Goal: Task Accomplishment & Management: Use online tool/utility

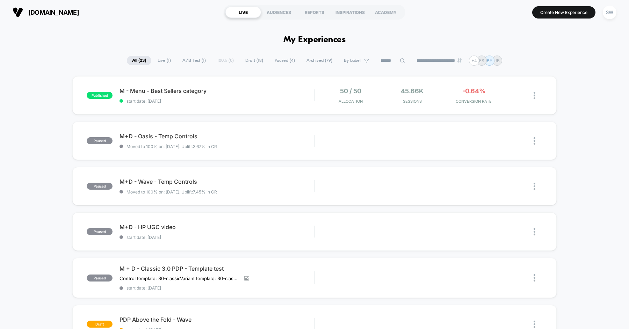
scroll to position [189, 0]
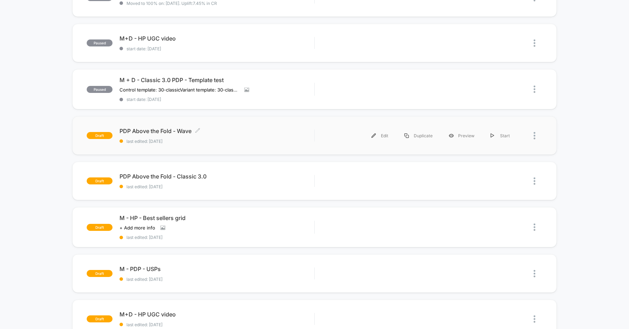
click at [225, 132] on span "PDP Above the Fold - Wave Click to edit experience details" at bounding box center [216, 130] width 195 height 7
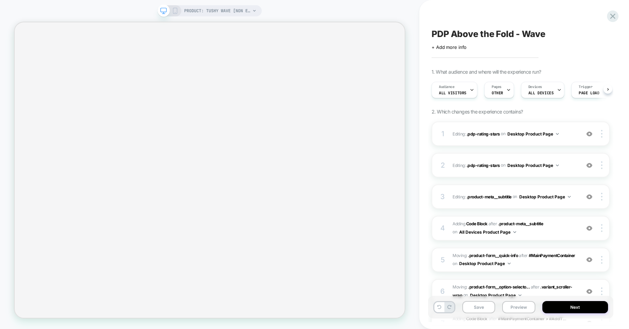
scroll to position [0, 0]
select select "**********"
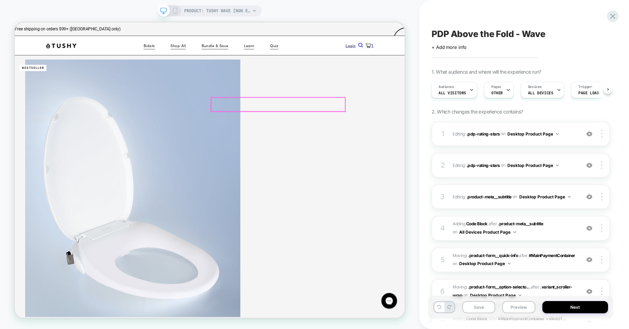
scroll to position [0, 0]
click at [614, 17] on icon at bounding box center [612, 16] width 5 height 5
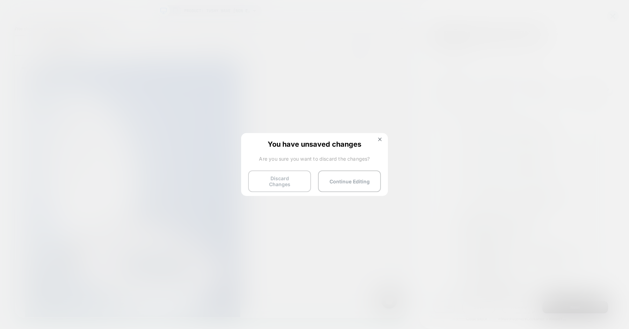
click at [294, 183] on button "Discard Changes" at bounding box center [279, 181] width 63 height 22
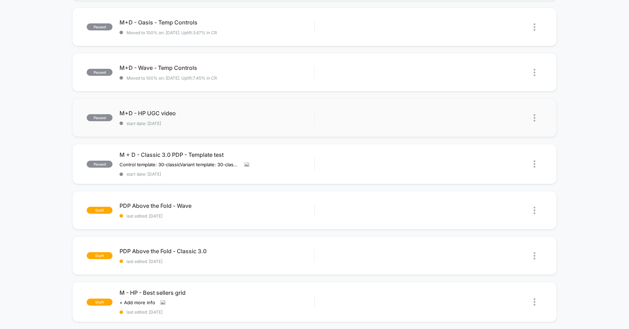
scroll to position [151, 0]
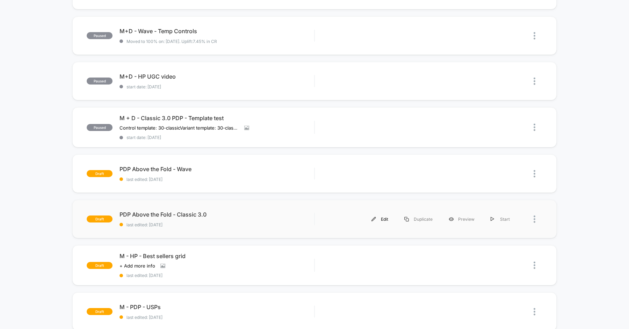
click at [380, 216] on div "Edit" at bounding box center [379, 219] width 33 height 16
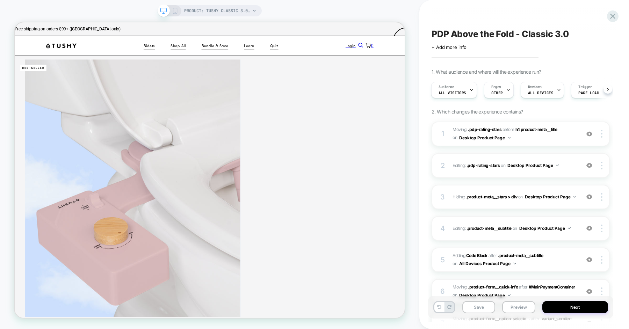
scroll to position [0, 1]
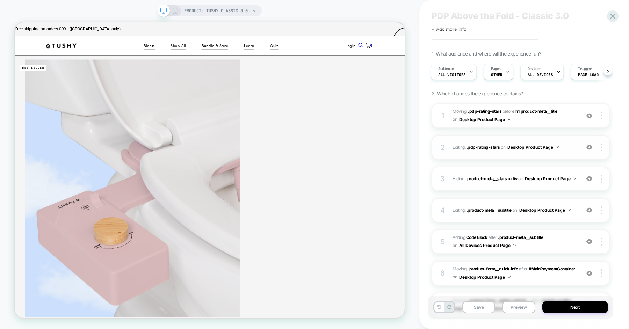
click at [568, 146] on span "Editing : .pdp-rating-stars .pdp-rating-stars on Desktop Product Page" at bounding box center [514, 147] width 124 height 9
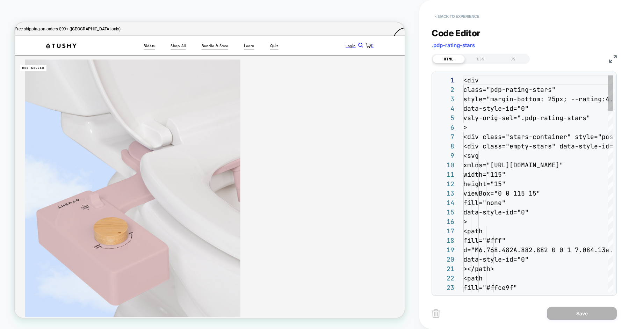
scroll to position [94, 0]
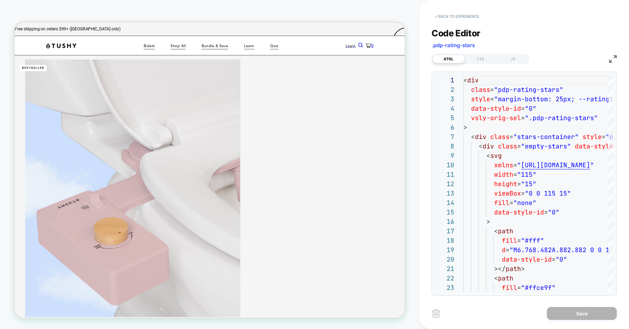
click at [460, 16] on button "< Back to experience" at bounding box center [456, 16] width 51 height 11
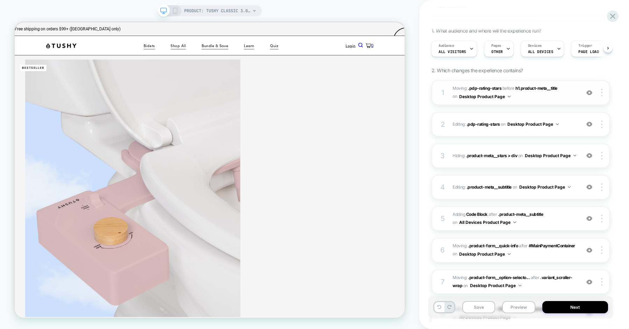
scroll to position [53, 0]
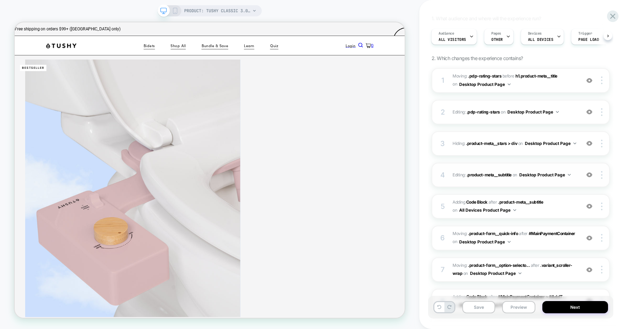
click at [576, 176] on span "Editing : .product-meta__subtitle .product-meta__subtitle on Desktop Product Pa…" at bounding box center [514, 174] width 124 height 9
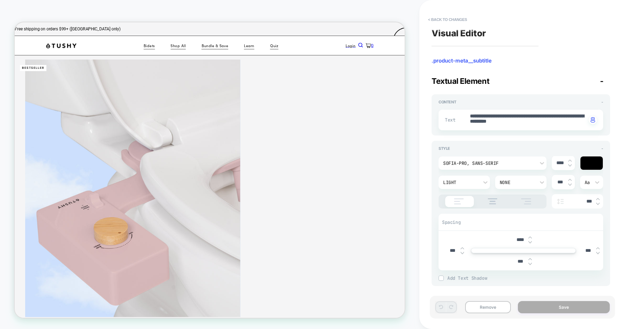
type textarea "*"
paste textarea "*******"
type textarea "**********"
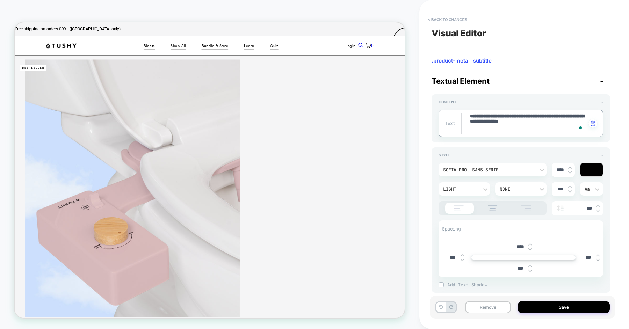
type textarea "*"
click at [556, 123] on textarea "**********" at bounding box center [527, 123] width 117 height 21
type textarea "**********"
type textarea "*"
type textarea "**********"
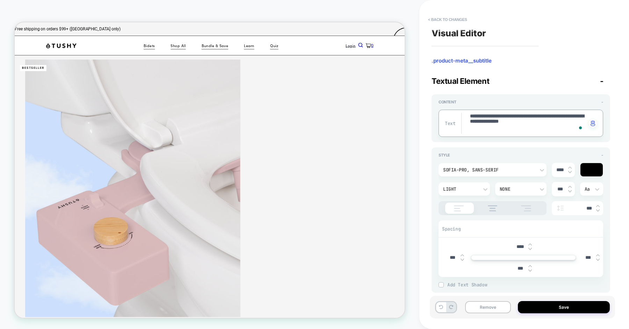
type textarea "*"
type textarea "**********"
type textarea "*"
type textarea "**********"
type textarea "*"
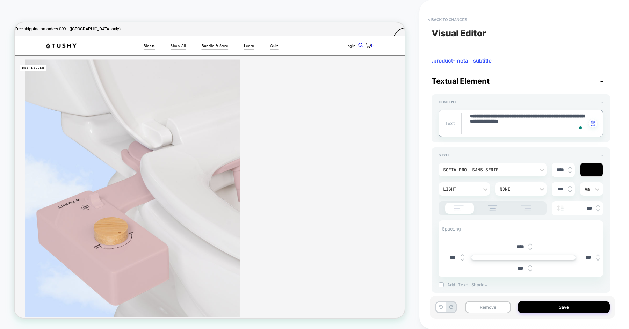
type textarea "**********"
type textarea "*"
type textarea "**********"
type textarea "*"
type textarea "**********"
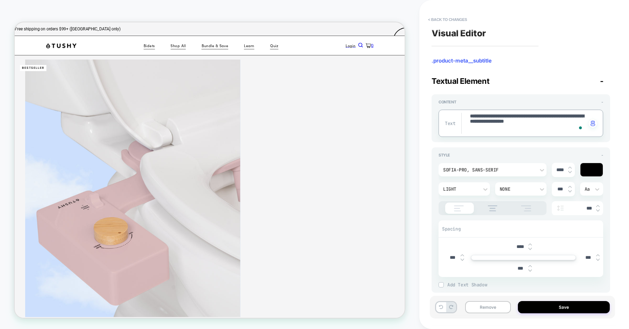
type textarea "*"
type textarea "**********"
click at [527, 308] on button "Save" at bounding box center [564, 307] width 92 height 12
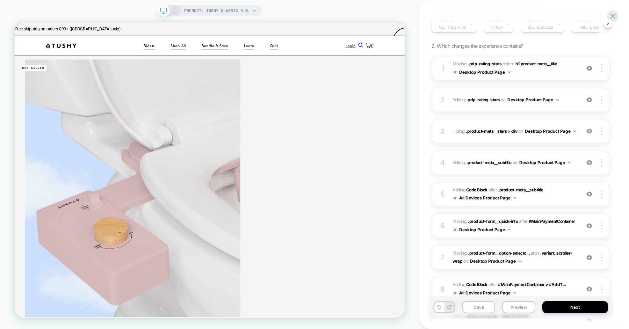
scroll to position [105, 0]
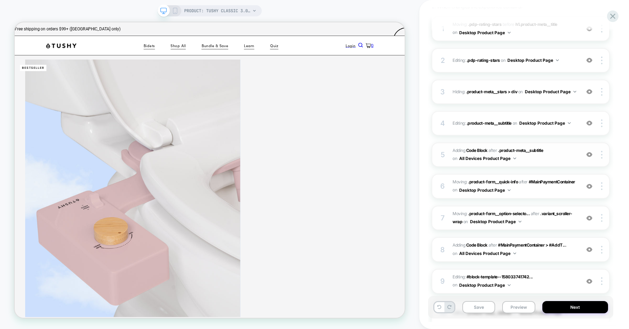
click at [555, 156] on span "Adding Code Block AFTER .product-meta__subtitle .product-meta__subtitle on All …" at bounding box center [514, 155] width 124 height 16
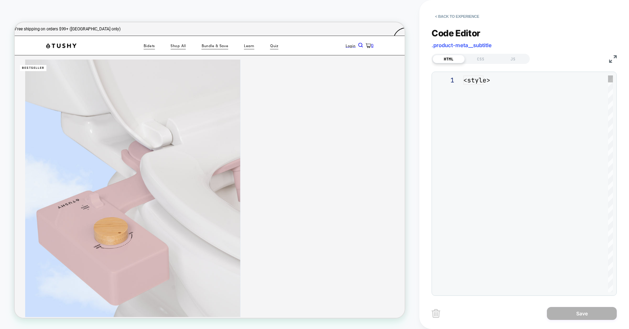
scroll to position [94, 0]
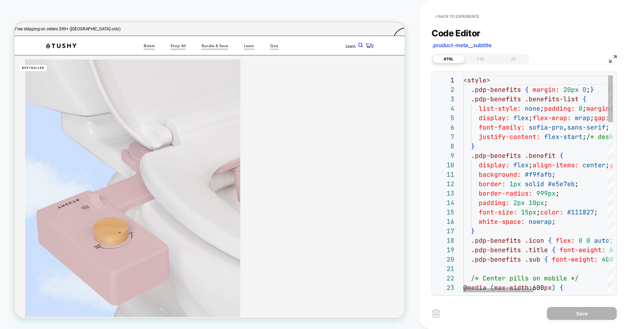
click at [465, 19] on button "< Back to experience" at bounding box center [456, 16] width 51 height 11
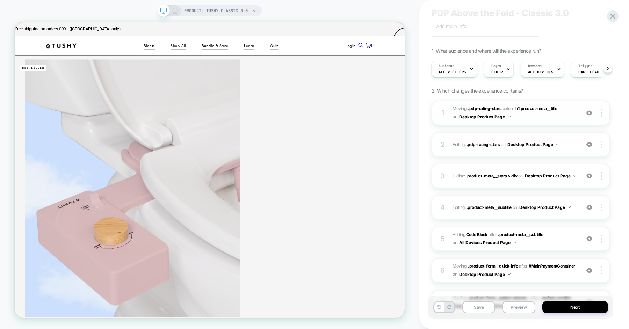
scroll to position [26, 0]
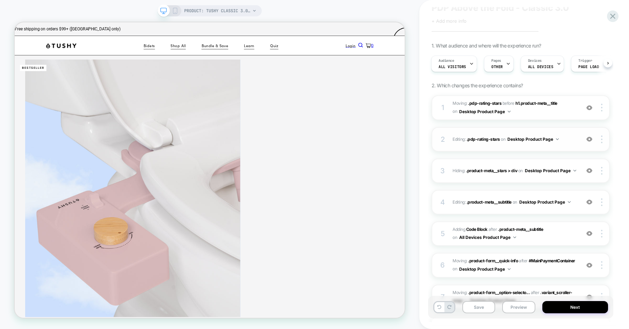
click at [540, 145] on div "2 Editing : .pdp-rating-stars .pdp-rating-stars on Desktop Product Page Add Bef…" at bounding box center [520, 139] width 178 height 24
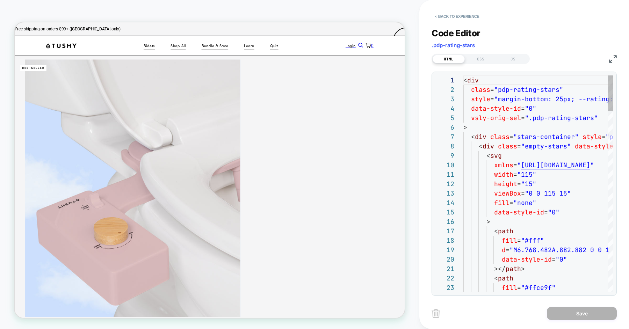
scroll to position [94, 0]
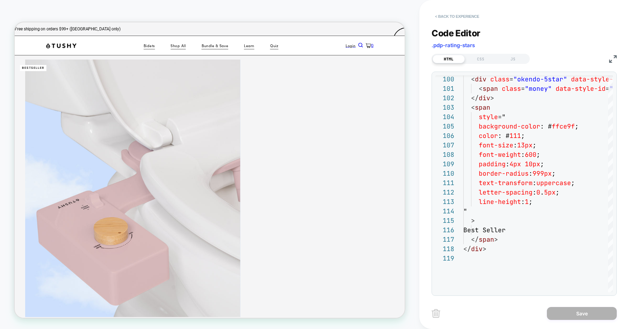
click at [448, 16] on button "< Back to experience" at bounding box center [456, 16] width 51 height 11
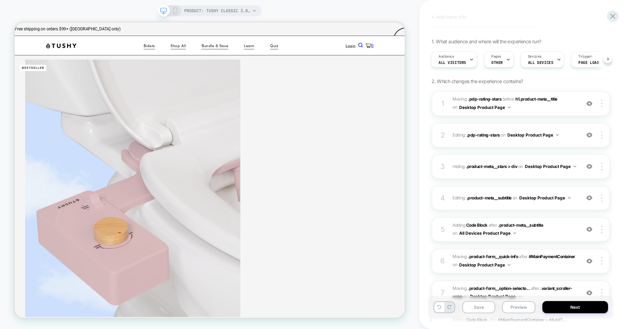
scroll to position [34, 0]
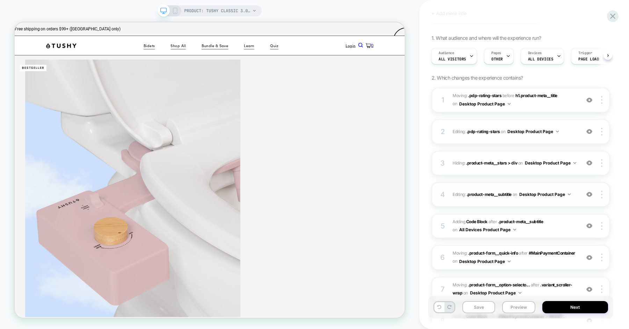
click at [518, 201] on div "4 Editing : .product-meta__subtitle .product-meta__subtitle on Desktop Product …" at bounding box center [520, 194] width 178 height 24
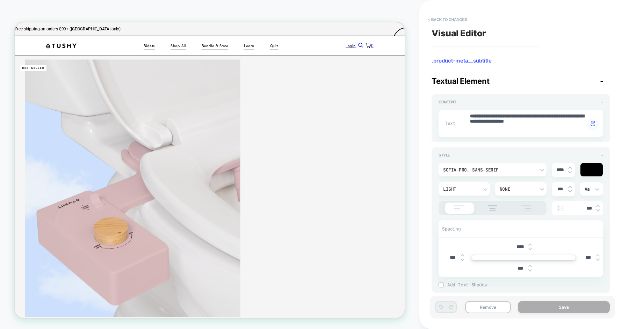
type textarea "*"
type textarea "**********"
click at [534, 122] on textarea "**********" at bounding box center [527, 123] width 117 height 21
type textarea "*"
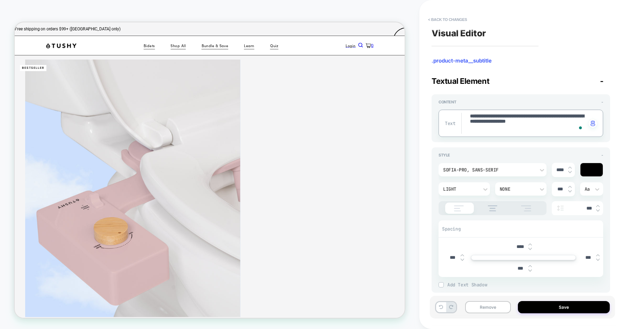
type textarea "**********"
type textarea "*"
type textarea "**********"
click at [550, 306] on button "Save" at bounding box center [564, 307] width 92 height 12
type textarea "*"
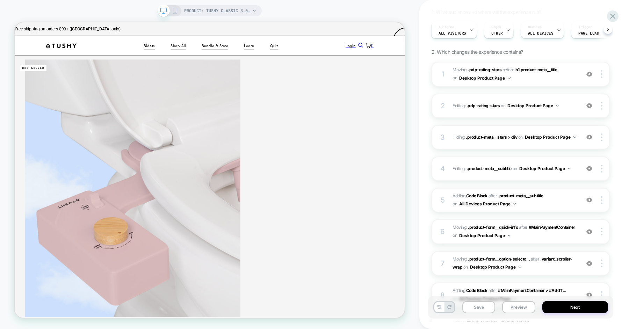
scroll to position [83, 0]
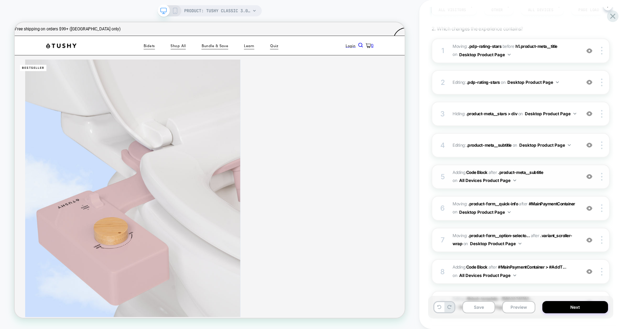
click at [548, 181] on span "Adding Code Block AFTER .product-meta__subtitle .product-meta__subtitle on All …" at bounding box center [514, 177] width 124 height 16
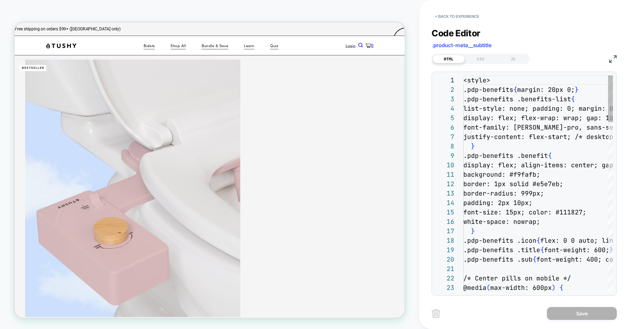
scroll to position [94, 0]
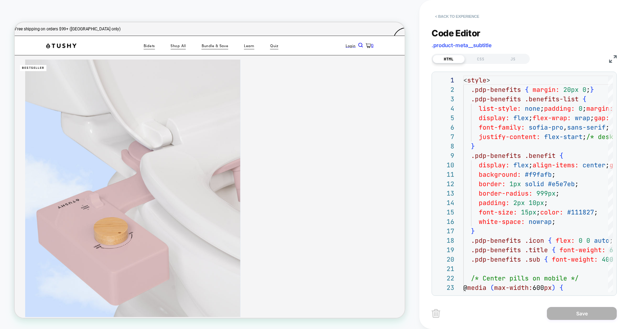
click at [444, 13] on button "< Back to experience" at bounding box center [456, 16] width 51 height 11
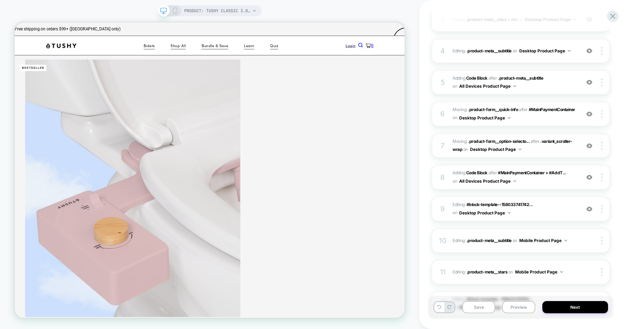
scroll to position [183, 0]
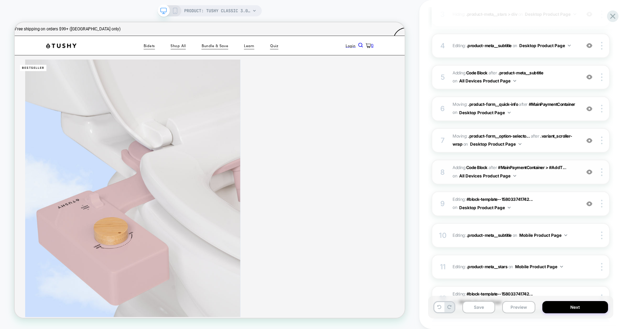
click at [542, 176] on span "Adding Code Block AFTER #MainPaymentContainer > #AddT... #MainPaymentContainer …" at bounding box center [514, 172] width 124 height 16
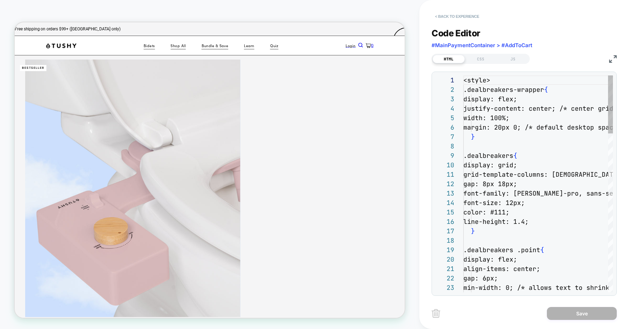
scroll to position [94, 0]
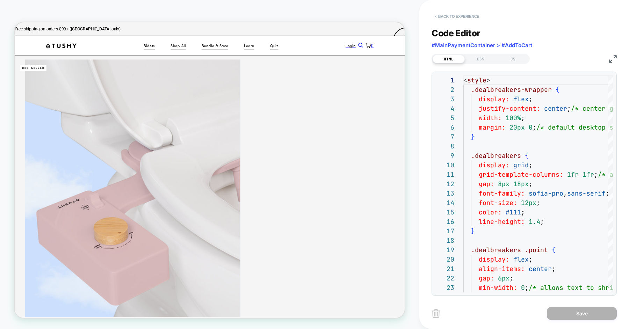
click at [458, 14] on button "< Back to experience" at bounding box center [456, 16] width 51 height 11
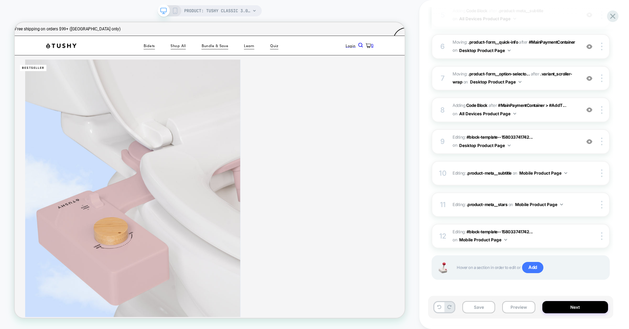
scroll to position [247, 0]
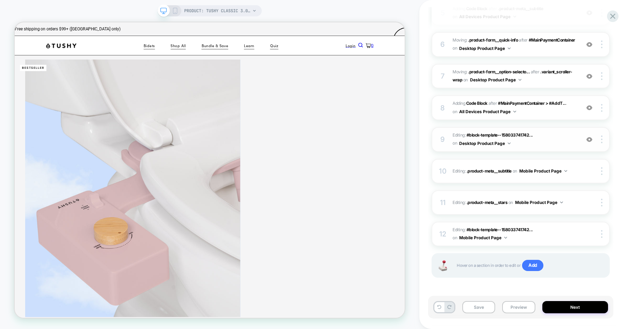
click at [537, 144] on span "Editing : #block-template--158033741742... #block-template--15803374174250__mai…" at bounding box center [514, 139] width 124 height 16
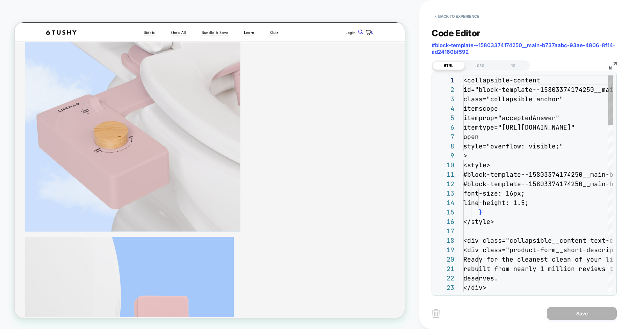
scroll to position [94, 0]
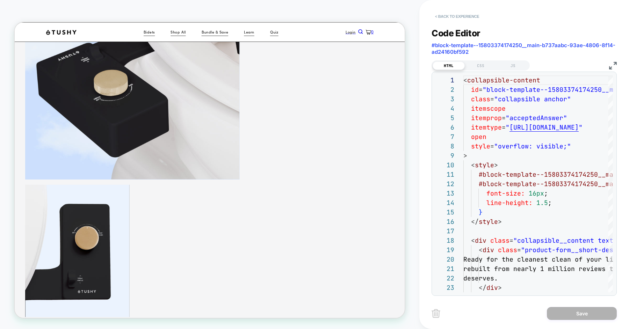
click at [463, 14] on button "< Back to experience" at bounding box center [456, 16] width 51 height 11
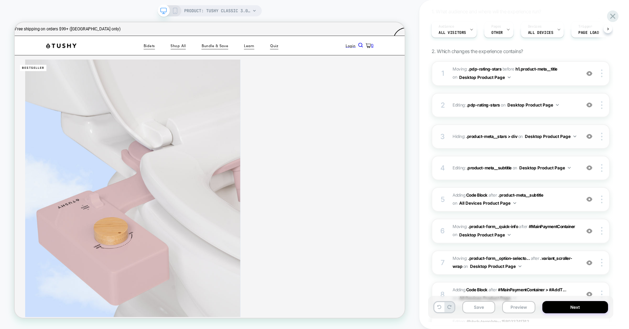
scroll to position [130, 0]
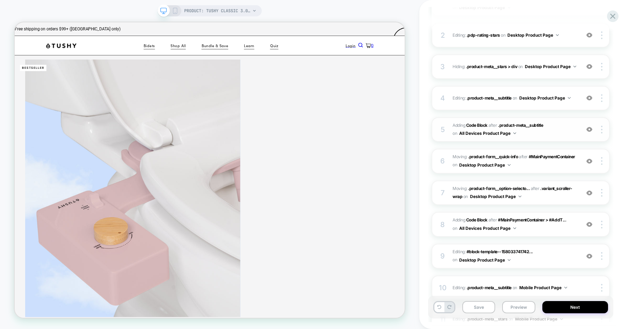
click at [542, 122] on span "Adding Code Block AFTER .product-meta__subtitle .product-meta__subtitle on All …" at bounding box center [514, 130] width 124 height 16
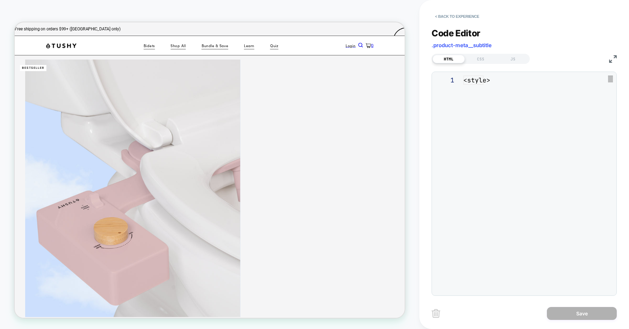
scroll to position [94, 0]
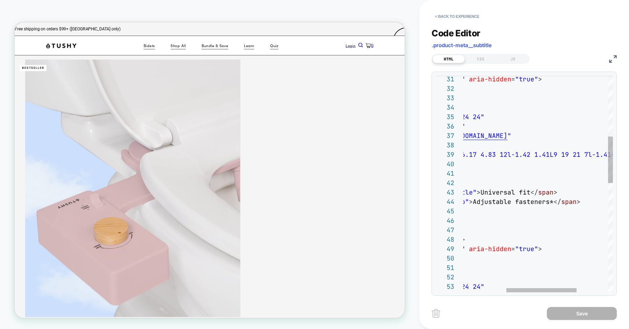
click at [549, 200] on div "< span class = "icon" aria-hidden = "true" > < svg width = "16" height = "16" v…" at bounding box center [526, 295] width 307 height 1009
type textarea "**********"
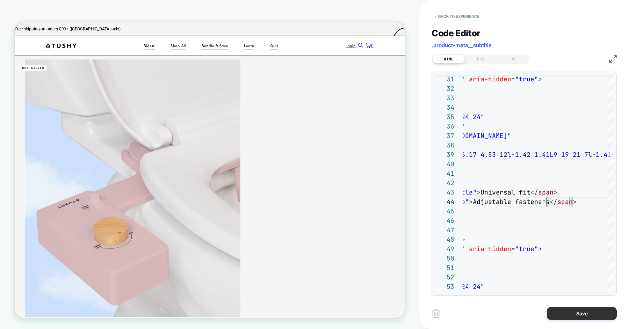
click at [577, 312] on button "Save" at bounding box center [582, 313] width 70 height 13
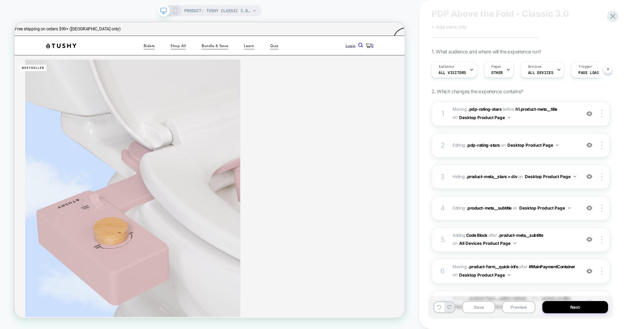
scroll to position [50, 0]
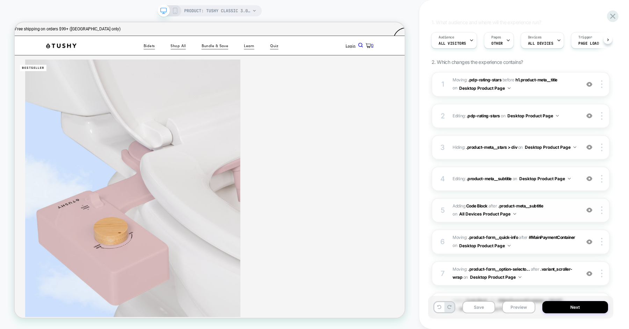
click at [534, 216] on span "Adding Code Block AFTER .product-meta__subtitle .product-meta__subtitle on All …" at bounding box center [514, 210] width 124 height 16
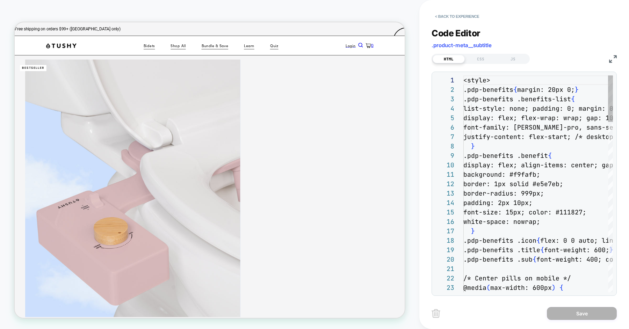
scroll to position [94, 0]
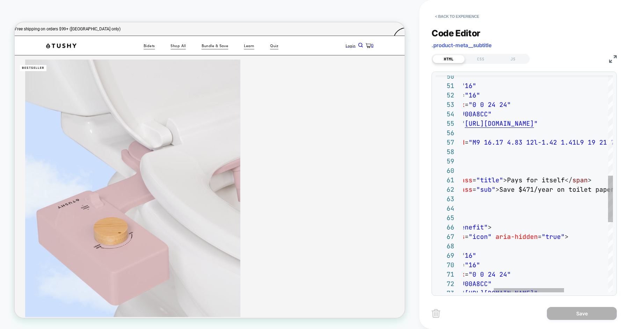
click at [538, 188] on div "< svg width = "16" height = "16" viewBox = "0 0 24 24" fill = "#00A8CC" xmlns =…" at bounding box center [552, 113] width 307 height 1009
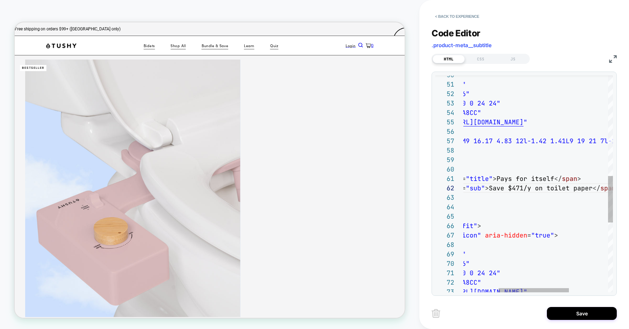
click at [558, 187] on div "< svg width = "16" height = "16" viewBox = "0 0 24 24" fill = "#00A8CC" xmlns =…" at bounding box center [542, 112] width 307 height 1009
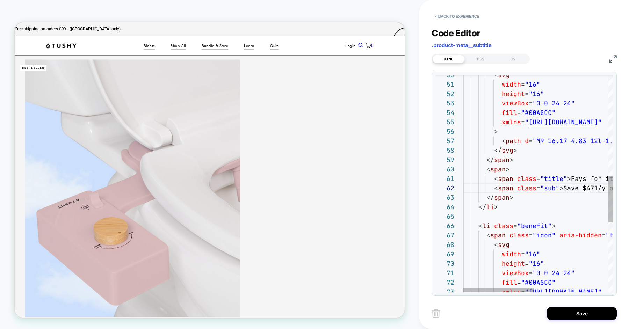
click at [502, 182] on div "< svg width = "16" height = "16" viewBox = "0 0 24 24" fill = "#00A8CC" xmlns =…" at bounding box center [616, 112] width 307 height 1009
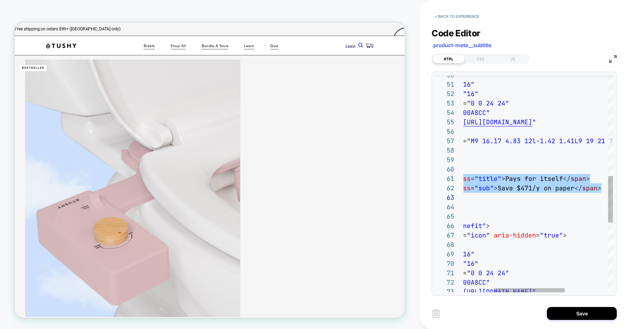
click at [553, 187] on div "< svg width = "16" height = "16" viewBox = "0 0 24 24" fill = "#00A8CC" xmlns =…" at bounding box center [551, 112] width 307 height 1009
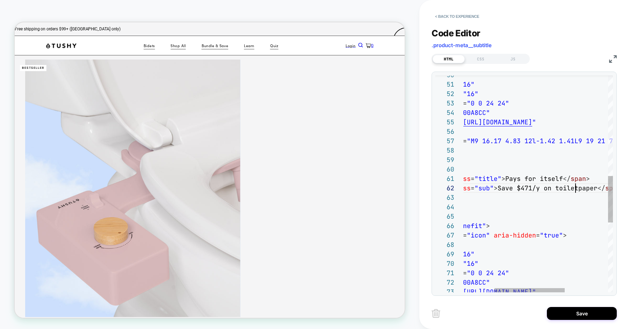
scroll to position [9, 181]
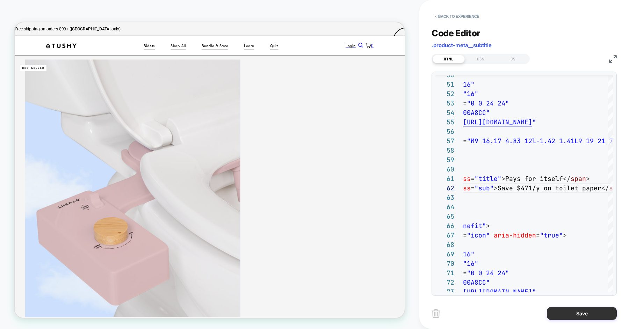
type textarea "**********"
click at [569, 316] on button "Save" at bounding box center [582, 313] width 70 height 13
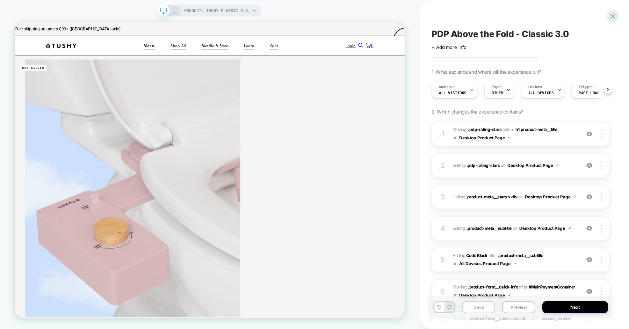
scroll to position [0, 0]
click at [472, 308] on button "Save" at bounding box center [478, 307] width 33 height 12
click at [515, 309] on button "Preview" at bounding box center [518, 307] width 33 height 12
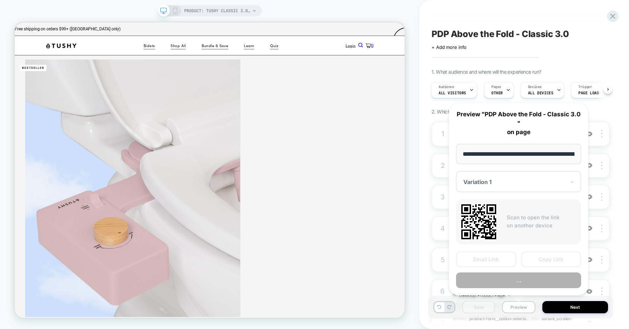
scroll to position [0, 98]
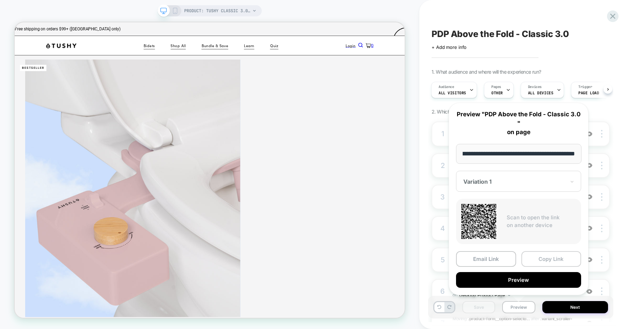
click at [535, 263] on button "Copy Link" at bounding box center [551, 259] width 60 height 16
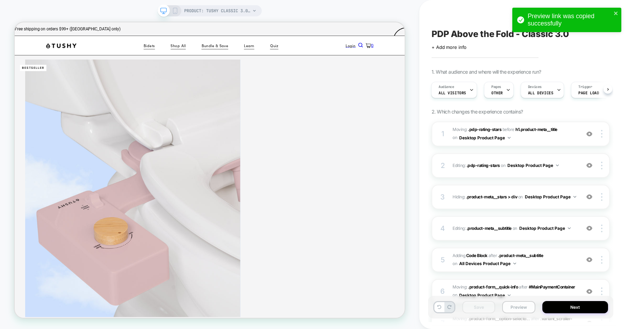
click at [513, 306] on button "Preview" at bounding box center [518, 307] width 33 height 12
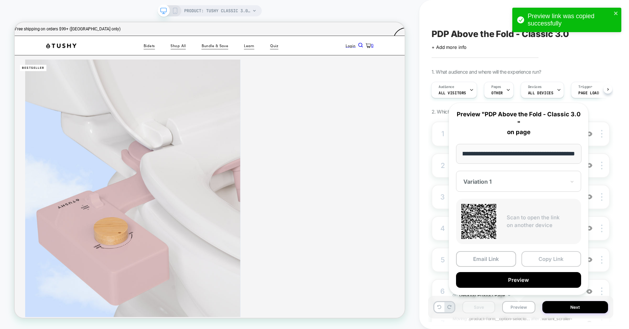
click at [539, 261] on button "Copy Link" at bounding box center [551, 259] width 60 height 16
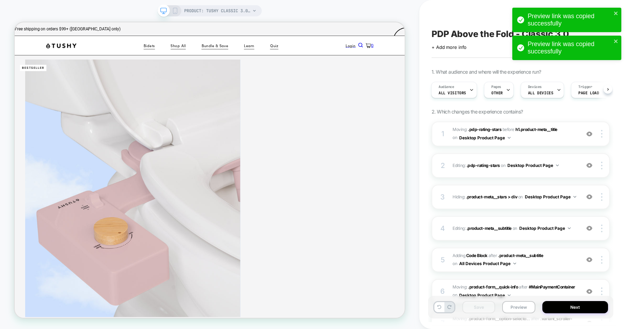
click at [486, 8] on div "PDP Above the Fold - Classic 3.0 Click to edit experience details + Add more in…" at bounding box center [520, 164] width 185 height 315
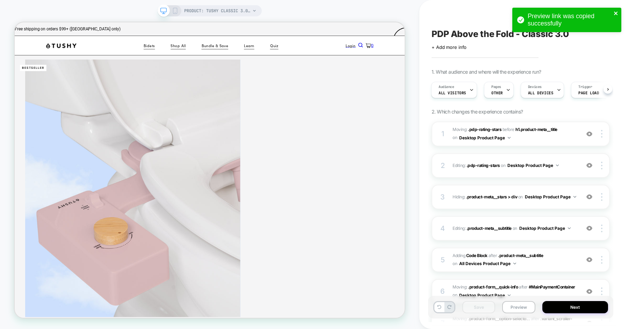
click at [615, 13] on icon "close" at bounding box center [615, 13] width 3 height 3
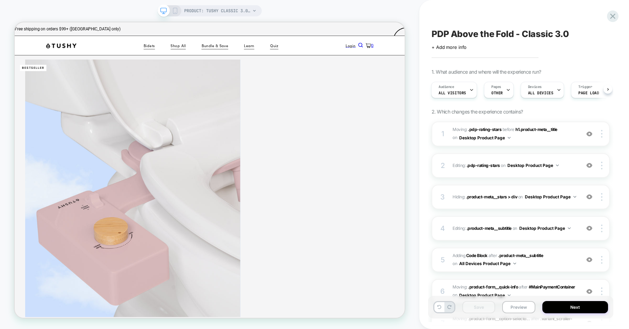
click at [612, 15] on icon at bounding box center [612, 16] width 5 height 5
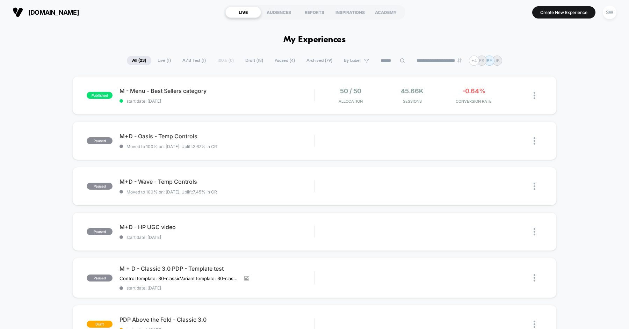
scroll to position [134, 0]
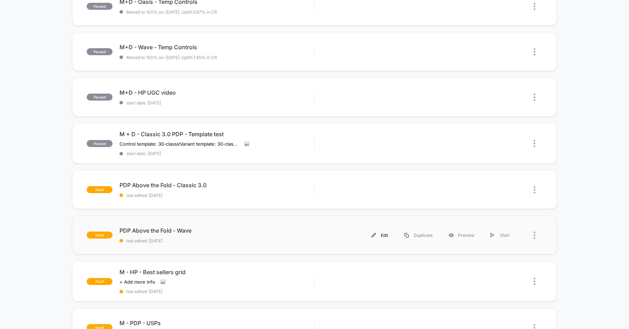
click at [387, 234] on div "Edit" at bounding box center [379, 235] width 33 height 16
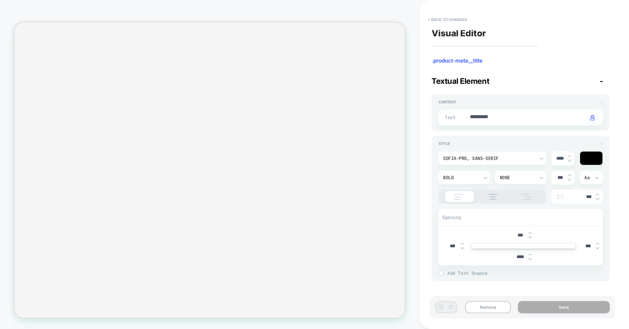
click at [559, 156] on input "****" at bounding box center [560, 158] width 16 height 6
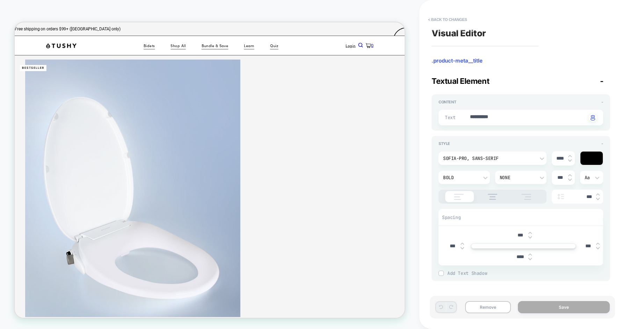
type input "***"
type textarea "*"
type input "****"
type textarea "*"
type input "****"
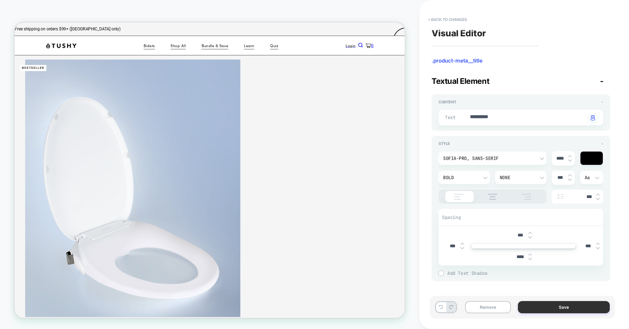
click at [547, 304] on button "Save" at bounding box center [564, 307] width 92 height 12
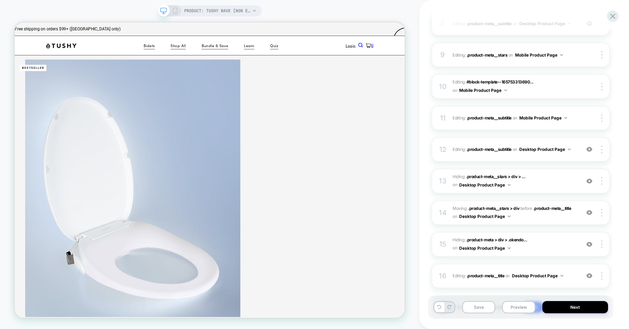
scroll to position [373, 0]
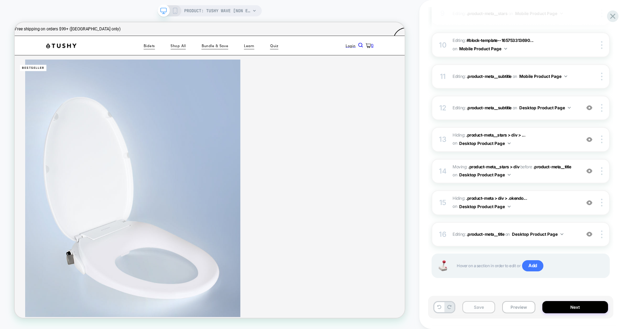
click at [473, 309] on button "Save" at bounding box center [478, 307] width 33 height 12
click at [174, 10] on icon at bounding box center [175, 11] width 6 height 6
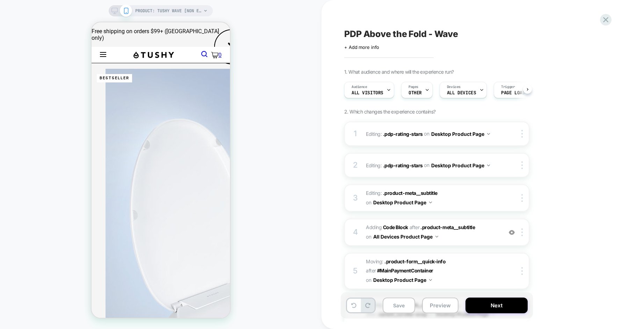
scroll to position [0, 0]
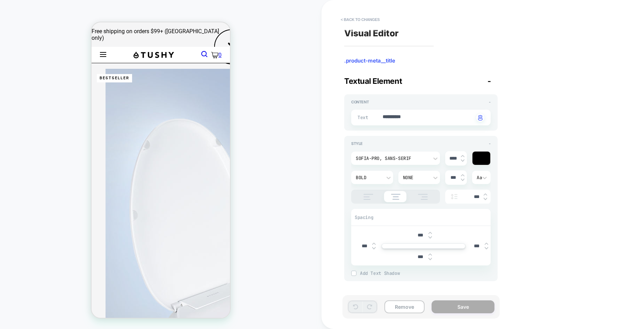
click at [446, 159] on input "****" at bounding box center [453, 158] width 16 height 6
type textarea "*"
type input "***"
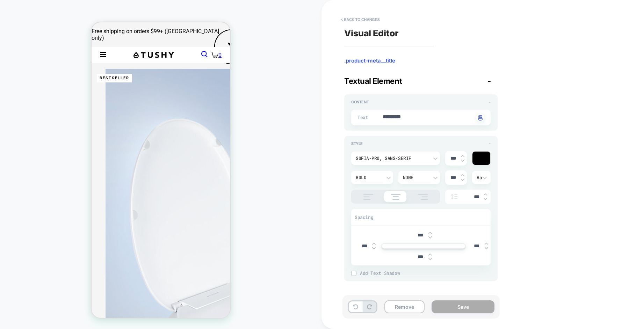
type textarea "*"
type input "****"
type textarea "*"
type input "****"
click at [442, 303] on button "Save" at bounding box center [462, 306] width 63 height 13
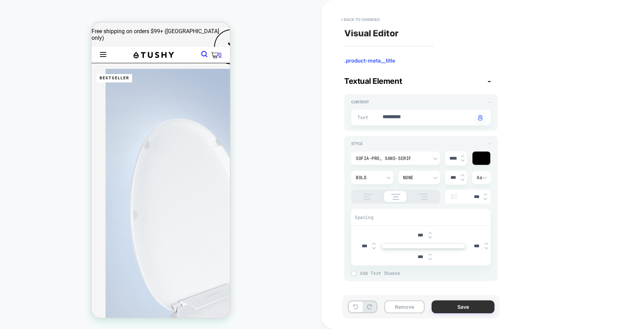
type textarea "*"
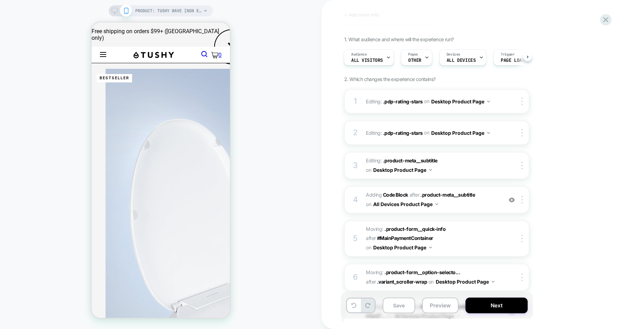
scroll to position [44, 0]
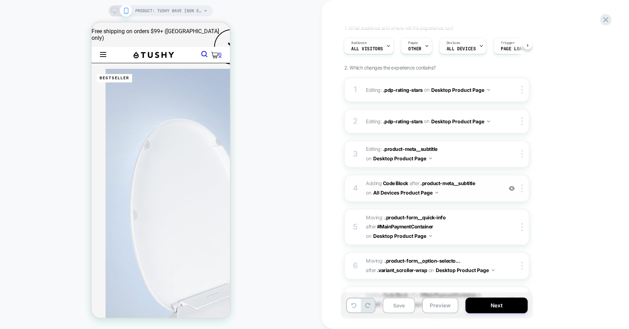
click at [472, 197] on div "4 Adding Code Block AFTER .product-meta__subtitle .product-meta__subtitle on Al…" at bounding box center [436, 188] width 185 height 27
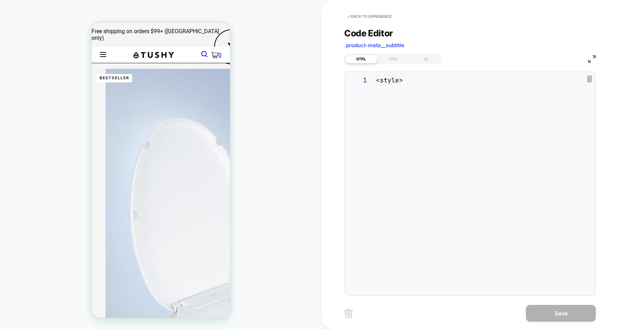
scroll to position [94, 0]
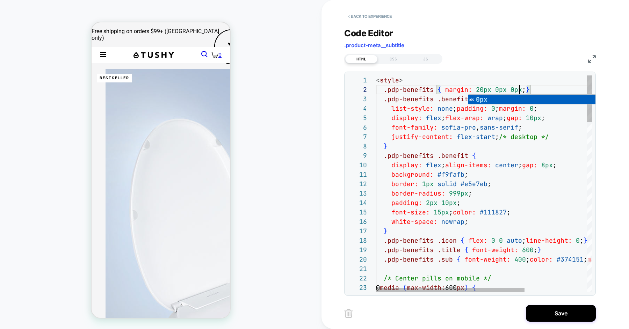
scroll to position [9, 143]
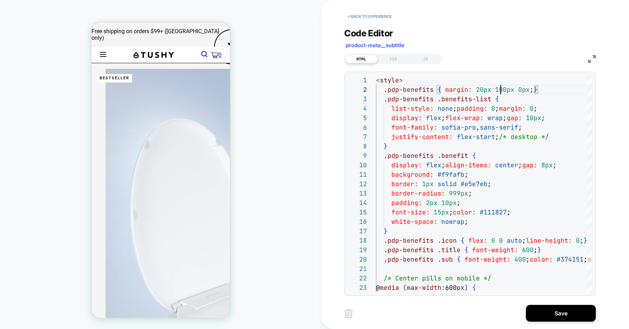
scroll to position [9, 124]
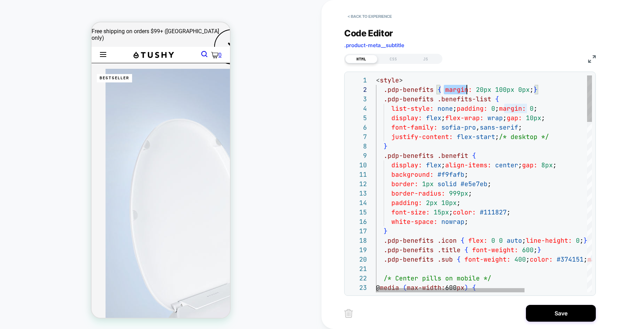
type textarea "**********"
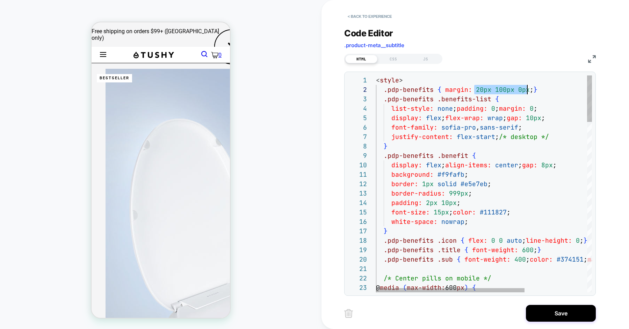
scroll to position [9, 166]
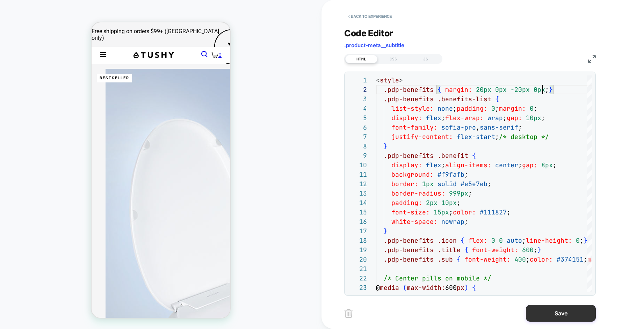
click at [545, 316] on button "Save" at bounding box center [561, 313] width 70 height 17
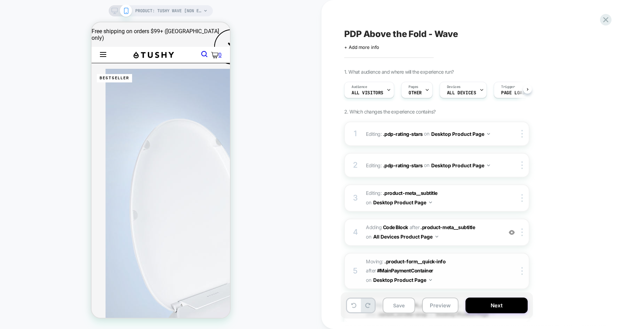
scroll to position [0, 0]
click at [410, 308] on button "Save" at bounding box center [398, 306] width 32 height 16
click at [434, 307] on button "Preview" at bounding box center [440, 306] width 36 height 16
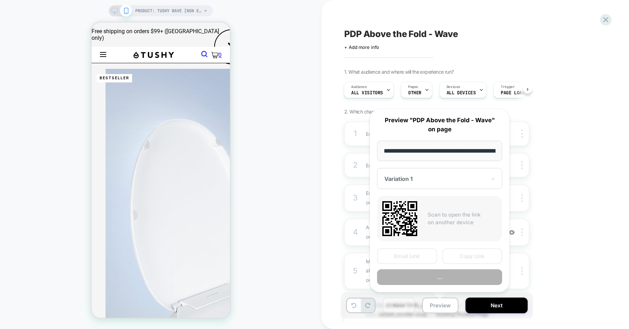
scroll to position [0, 82]
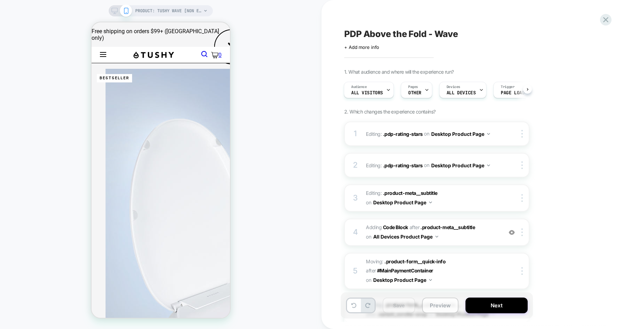
click at [436, 306] on button "Preview" at bounding box center [440, 306] width 36 height 16
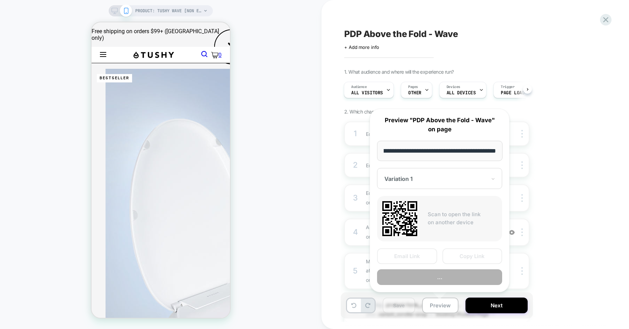
scroll to position [0, 0]
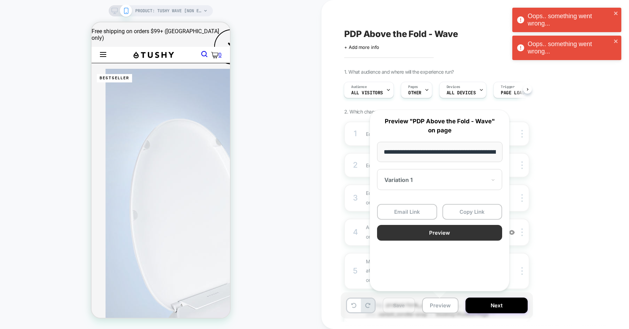
click at [443, 232] on button "Preview" at bounding box center [439, 233] width 125 height 16
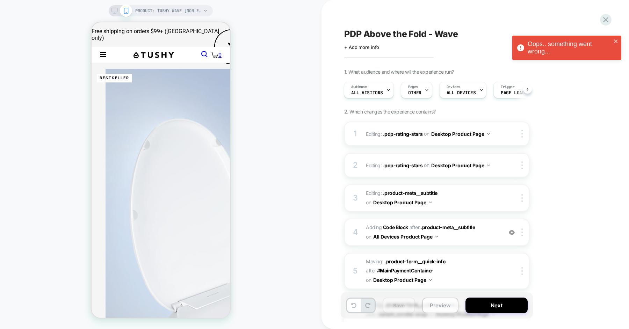
click at [438, 309] on button "Preview" at bounding box center [440, 306] width 36 height 16
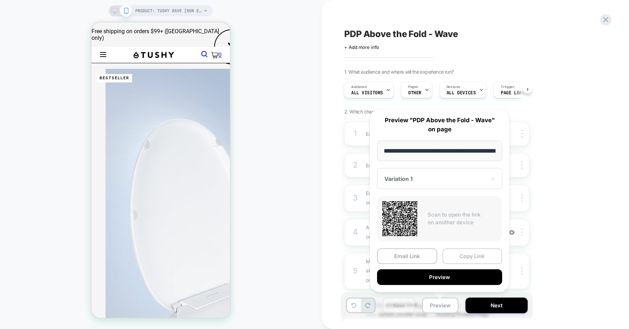
scroll to position [0, 82]
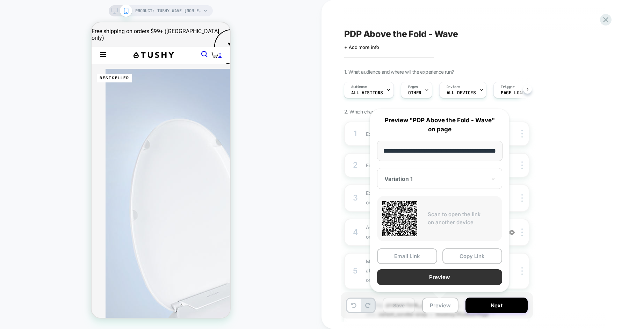
click at [446, 273] on button "Preview" at bounding box center [439, 277] width 125 height 16
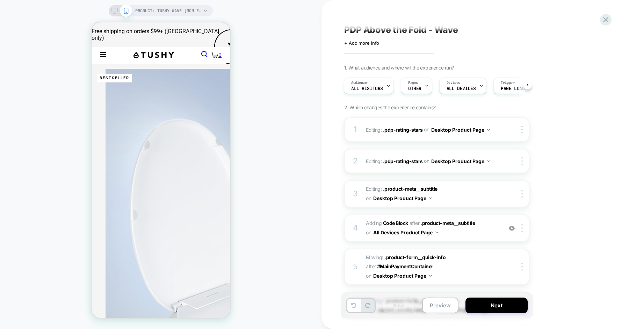
scroll to position [0, 0]
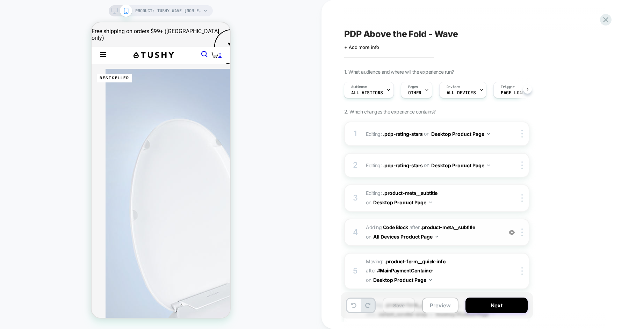
click at [477, 239] on span "Adding Code Block AFTER .product-meta__subtitle .product-meta__subtitle on All …" at bounding box center [432, 232] width 133 height 19
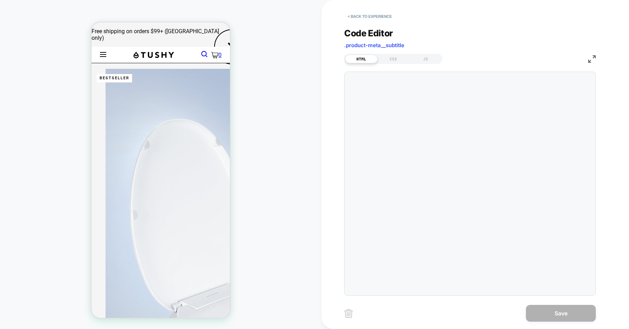
scroll to position [94, 0]
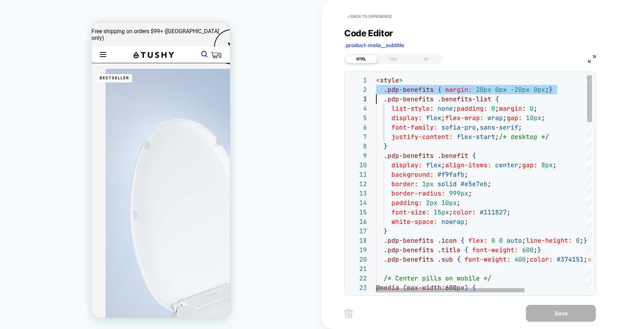
scroll to position [9, 0]
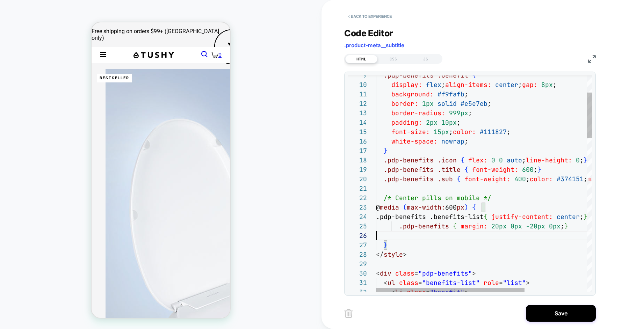
scroll to position [47, 0]
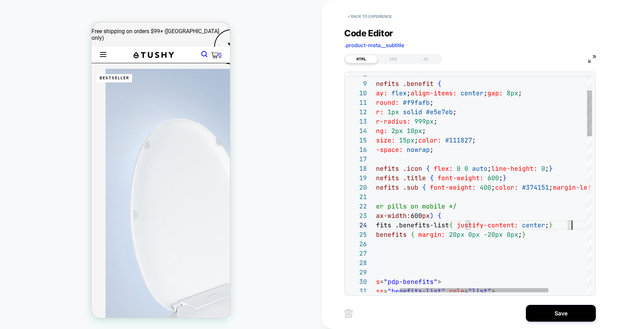
scroll to position [28, 229]
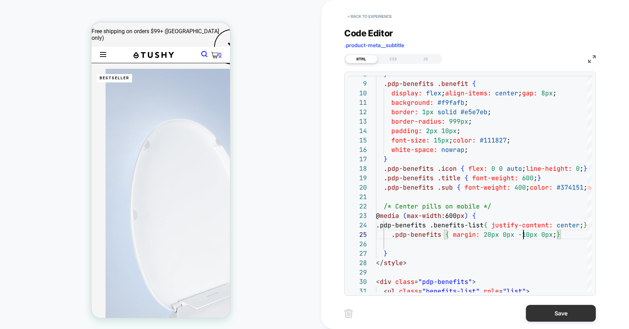
type textarea "**********"
click at [545, 308] on button "Save" at bounding box center [561, 313] width 70 height 17
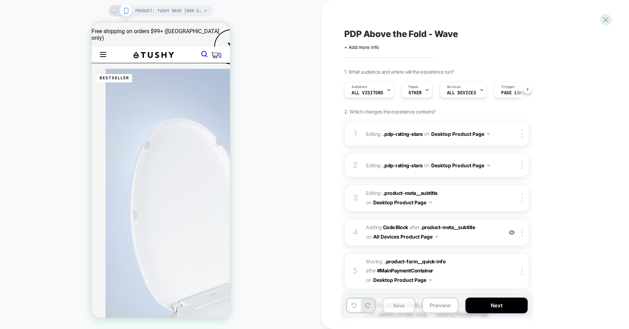
scroll to position [0, 0]
click at [396, 305] on button "Save" at bounding box center [398, 306] width 32 height 16
click at [437, 305] on button "Preview" at bounding box center [440, 306] width 36 height 16
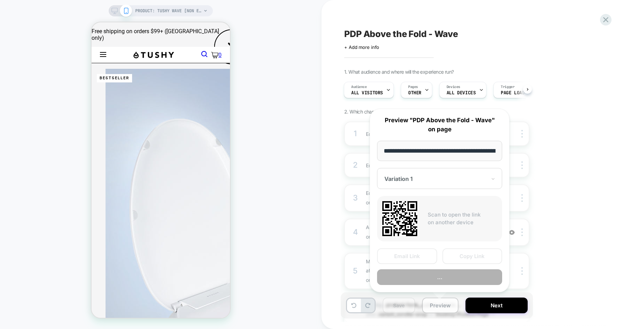
scroll to position [0, 82]
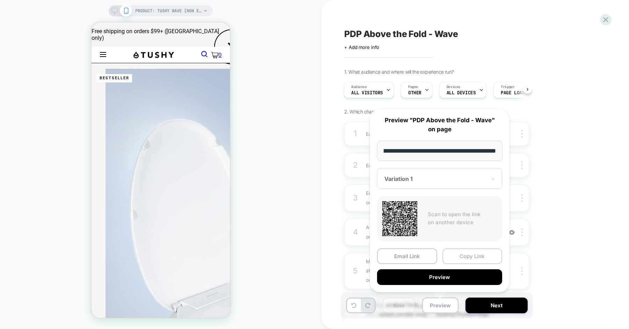
click at [461, 253] on button "Copy Link" at bounding box center [472, 256] width 60 height 16
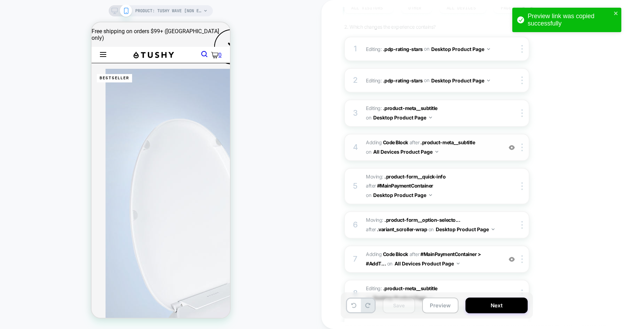
scroll to position [62, 0]
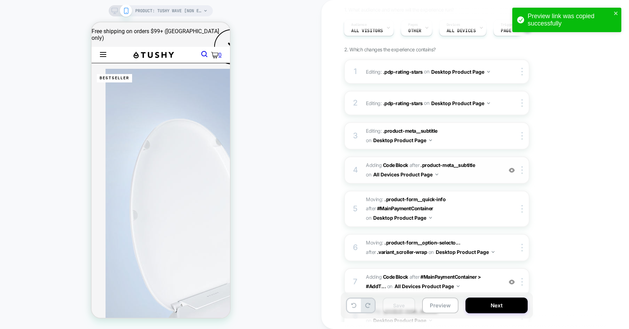
click at [457, 174] on span "Adding Code Block AFTER .product-meta__subtitle .product-meta__subtitle on All …" at bounding box center [432, 170] width 133 height 19
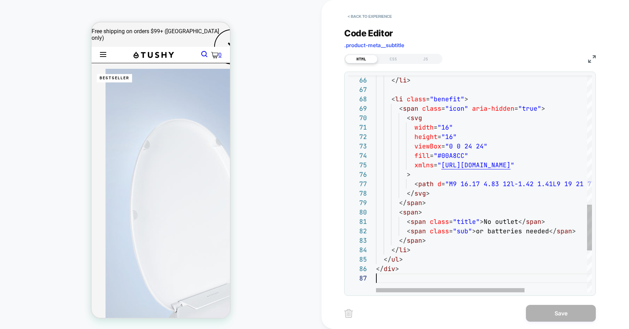
scroll to position [56, 0]
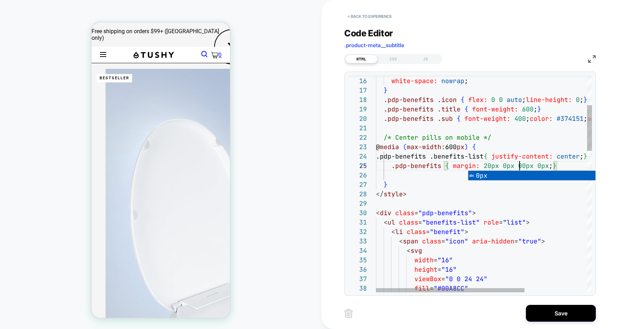
type textarea "**********"
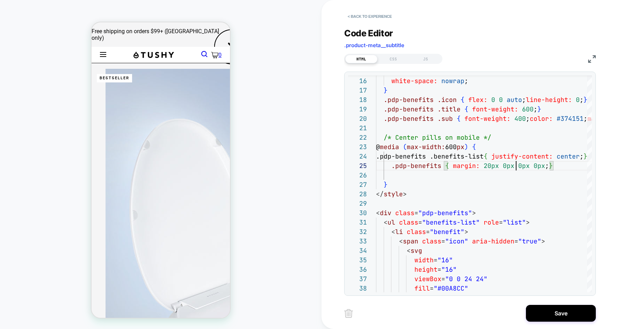
click at [553, 314] on button "Save" at bounding box center [561, 313] width 70 height 17
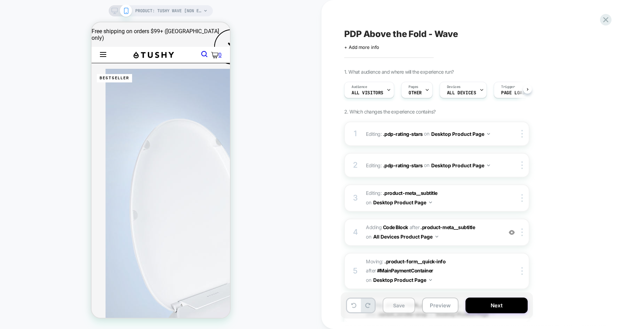
scroll to position [0, 0]
click at [398, 307] on button "Save" at bounding box center [398, 306] width 32 height 16
click at [439, 307] on button "Preview" at bounding box center [440, 306] width 36 height 16
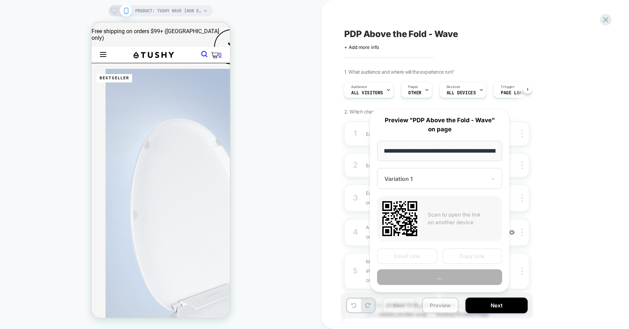
scroll to position [0, 82]
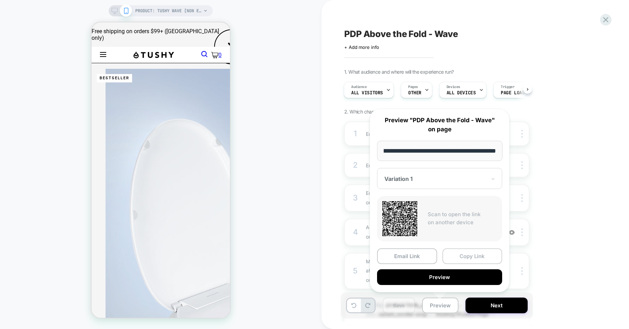
click at [465, 256] on button "Copy Link" at bounding box center [472, 256] width 60 height 16
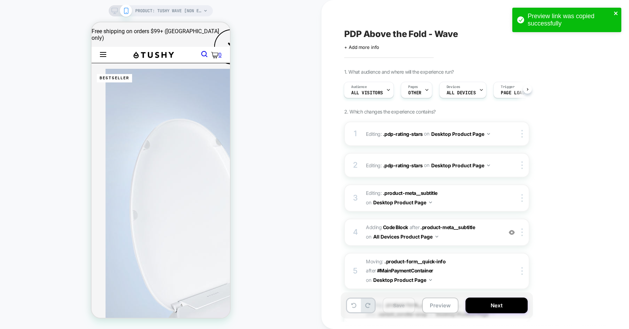
click at [617, 13] on icon "close" at bounding box center [615, 13] width 5 height 6
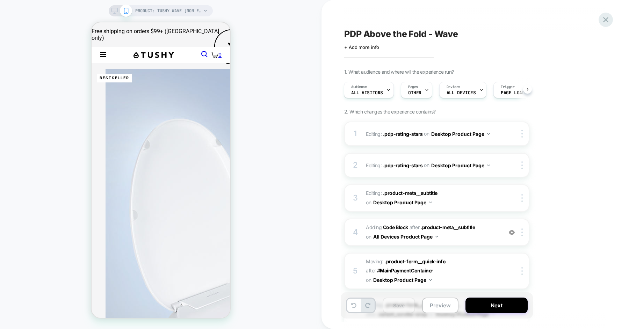
click at [607, 17] on icon at bounding box center [605, 19] width 9 height 9
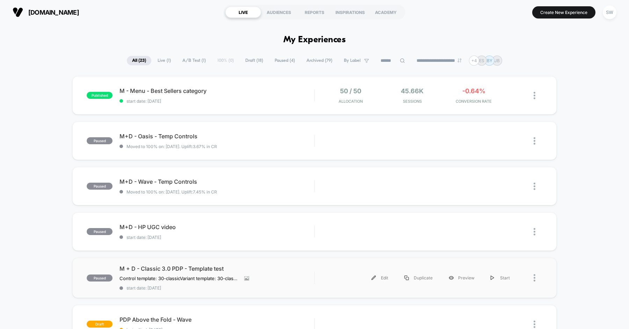
scroll to position [62, 0]
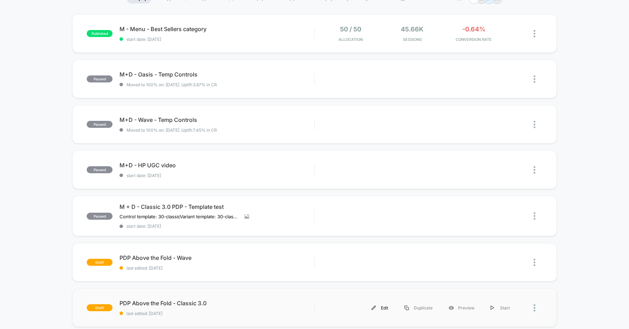
click at [381, 306] on div "Edit" at bounding box center [379, 308] width 33 height 16
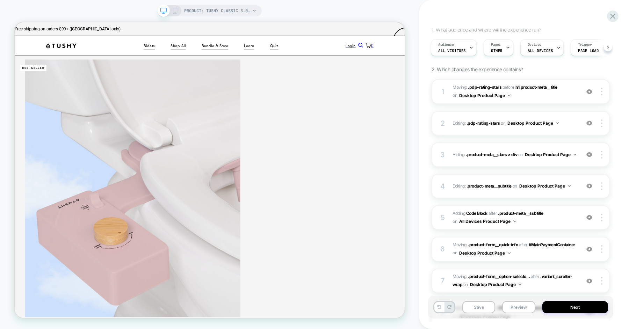
scroll to position [46, 0]
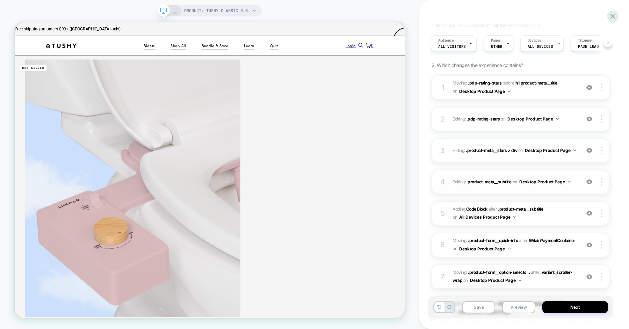
click at [527, 189] on div "4 Editing : .product-meta__subtitle .product-meta__subtitle on Desktop Product …" at bounding box center [520, 182] width 178 height 24
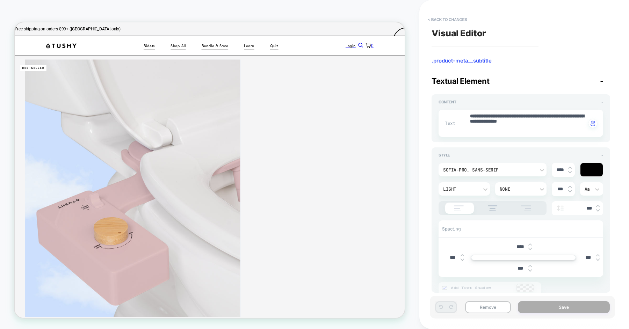
scroll to position [0, 0]
type textarea "*"
click at [459, 22] on button "< Back to changes" at bounding box center [447, 19] width 46 height 11
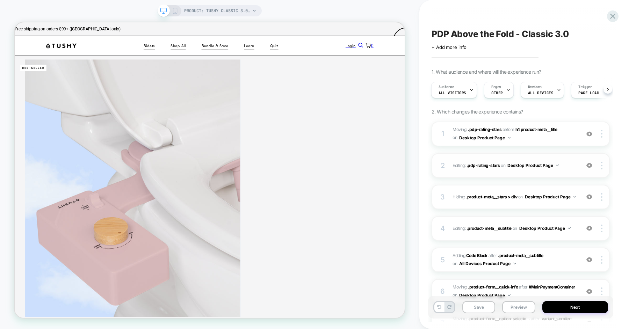
scroll to position [30, 0]
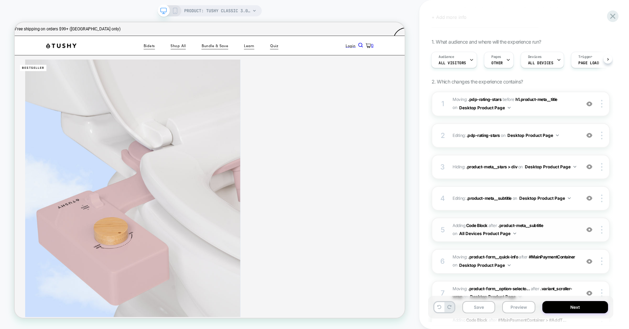
click at [536, 235] on span "Adding Code Block AFTER .product-meta__subtitle .product-meta__subtitle on All …" at bounding box center [514, 230] width 124 height 16
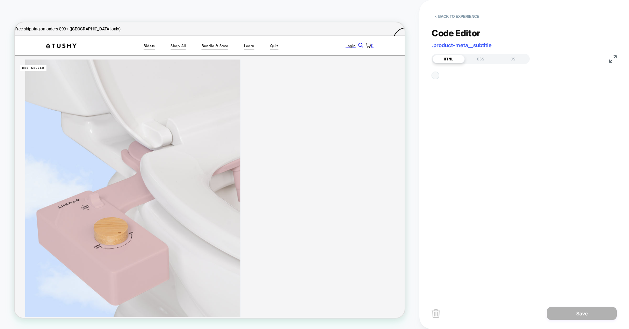
scroll to position [94, 0]
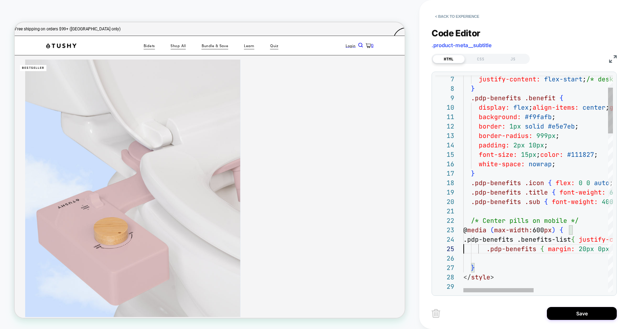
scroll to position [38, 0]
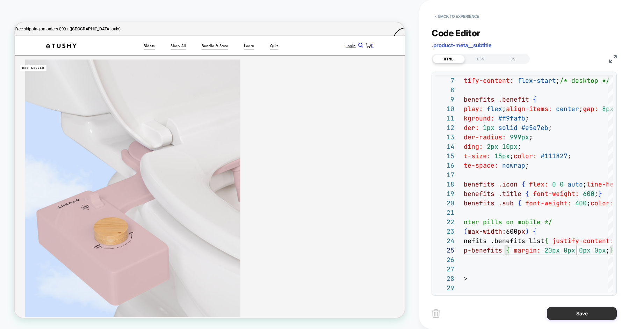
type textarea "**********"
click at [585, 315] on button "Save" at bounding box center [582, 313] width 70 height 13
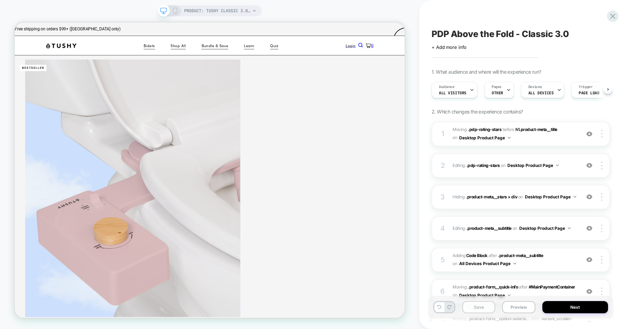
scroll to position [0, 0]
click at [477, 306] on button "Save" at bounding box center [478, 307] width 33 height 12
click at [511, 306] on button "Preview" at bounding box center [518, 307] width 33 height 12
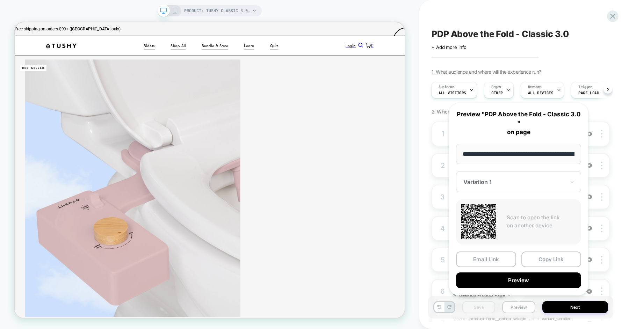
scroll to position [0, 98]
click at [538, 258] on button "Copy Link" at bounding box center [551, 259] width 60 height 16
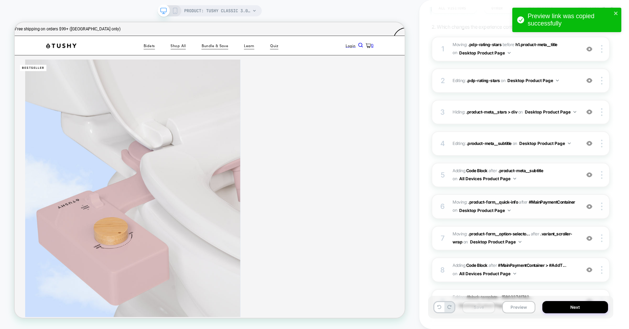
scroll to position [97, 0]
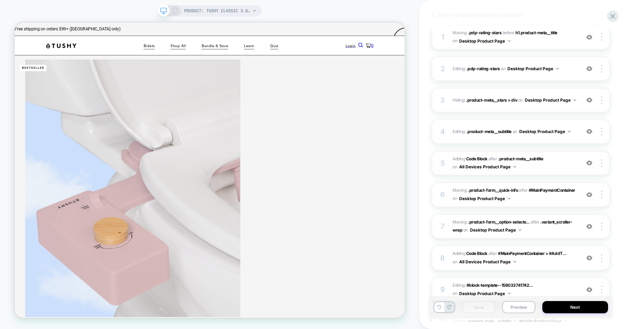
click at [536, 170] on span "Adding Code Block AFTER .product-meta__subtitle .product-meta__subtitle on All …" at bounding box center [514, 163] width 124 height 16
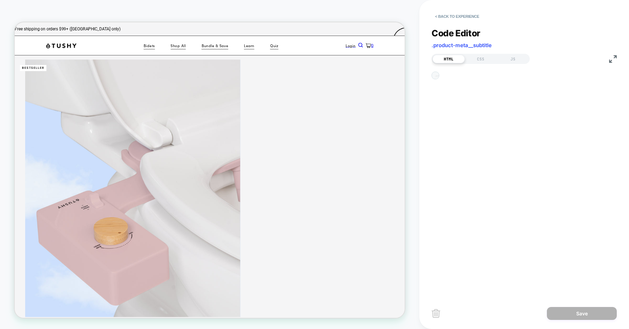
scroll to position [94, 0]
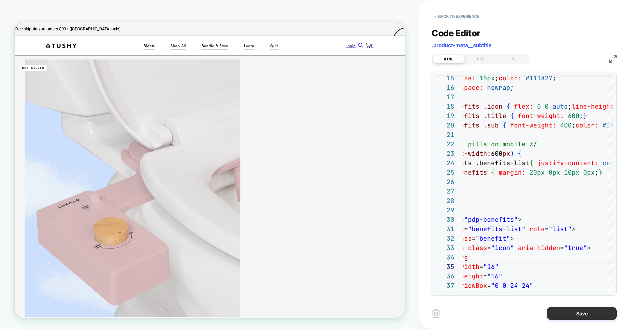
type textarea "**********"
click at [561, 314] on button "Save" at bounding box center [582, 313] width 70 height 13
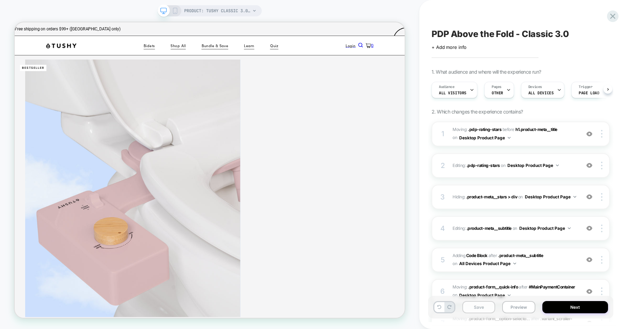
scroll to position [0, 0]
click at [480, 310] on button "Save" at bounding box center [478, 307] width 33 height 12
click at [612, 16] on icon at bounding box center [612, 16] width 5 height 5
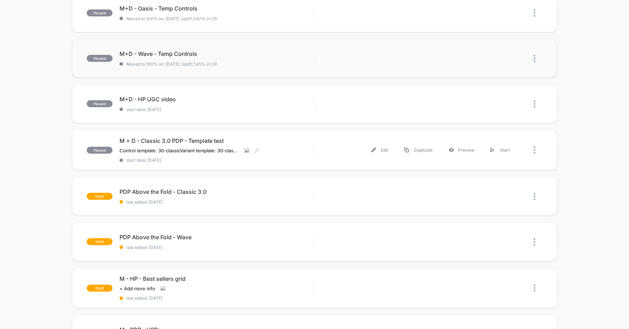
scroll to position [152, 0]
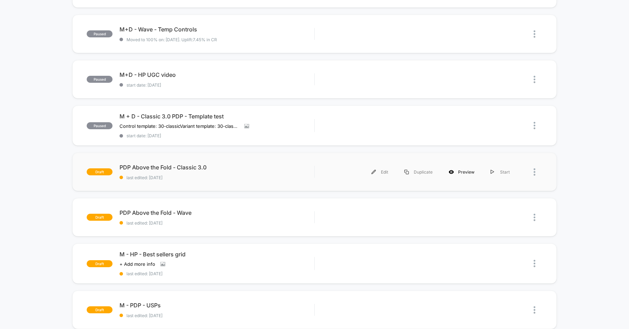
click at [460, 169] on div "Preview" at bounding box center [461, 172] width 42 height 16
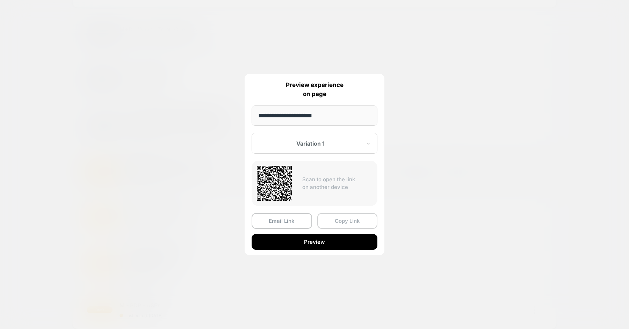
click at [339, 224] on button "Copy Link" at bounding box center [347, 221] width 60 height 16
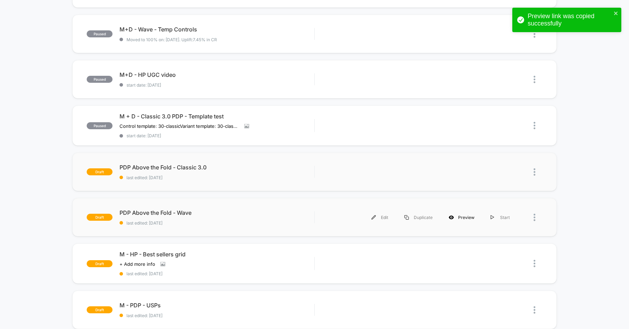
click at [462, 217] on div "Preview" at bounding box center [461, 218] width 42 height 16
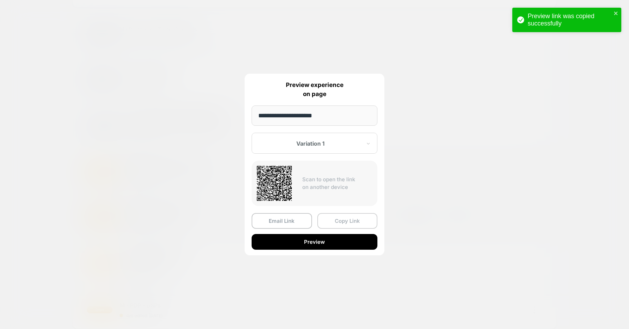
click at [353, 219] on button "Copy Link" at bounding box center [347, 221] width 60 height 16
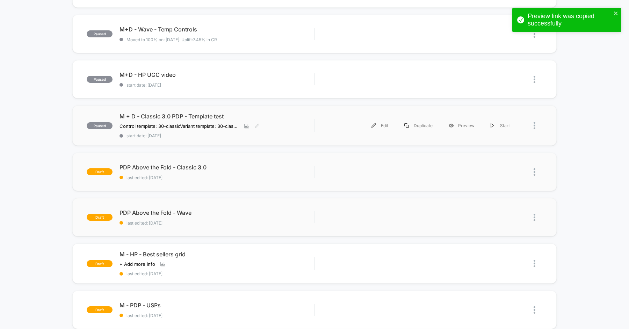
scroll to position [203, 0]
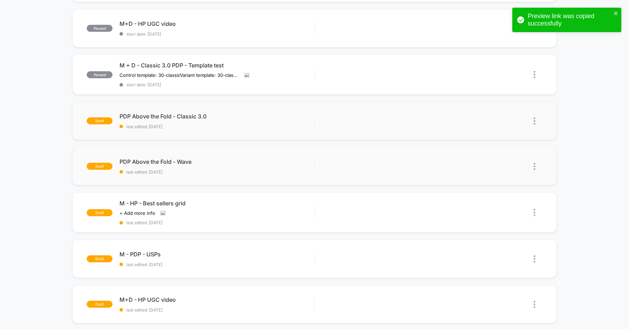
click at [30, 108] on div "published M - Menu - Best Sellers category start date: [DATE] 50 / 50 Allocatio…" at bounding box center [314, 161] width 629 height 576
